Goal: Information Seeking & Learning: Learn about a topic

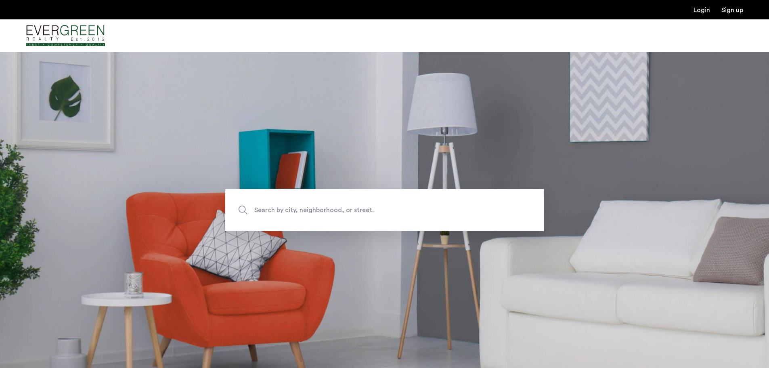
click at [58, 28] on img "Cazamio Logo" at bounding box center [65, 36] width 79 height 30
click at [399, 201] on label "Search by city, neighborhood, or street." at bounding box center [384, 210] width 318 height 42
click at [399, 201] on input "Search by city, neighborhood, or street." at bounding box center [384, 210] width 318 height 42
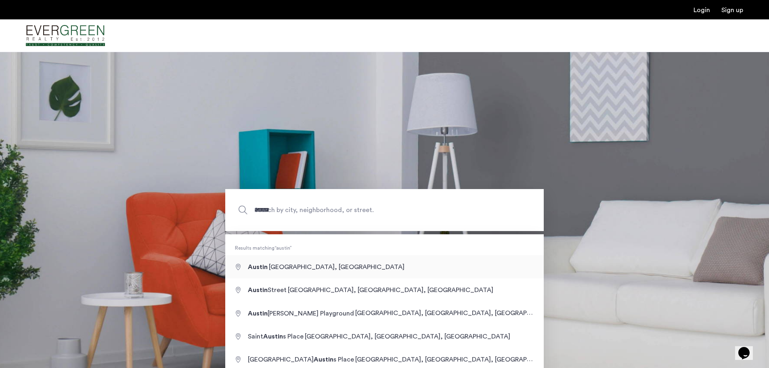
type input "**********"
